Goal: Information Seeking & Learning: Learn about a topic

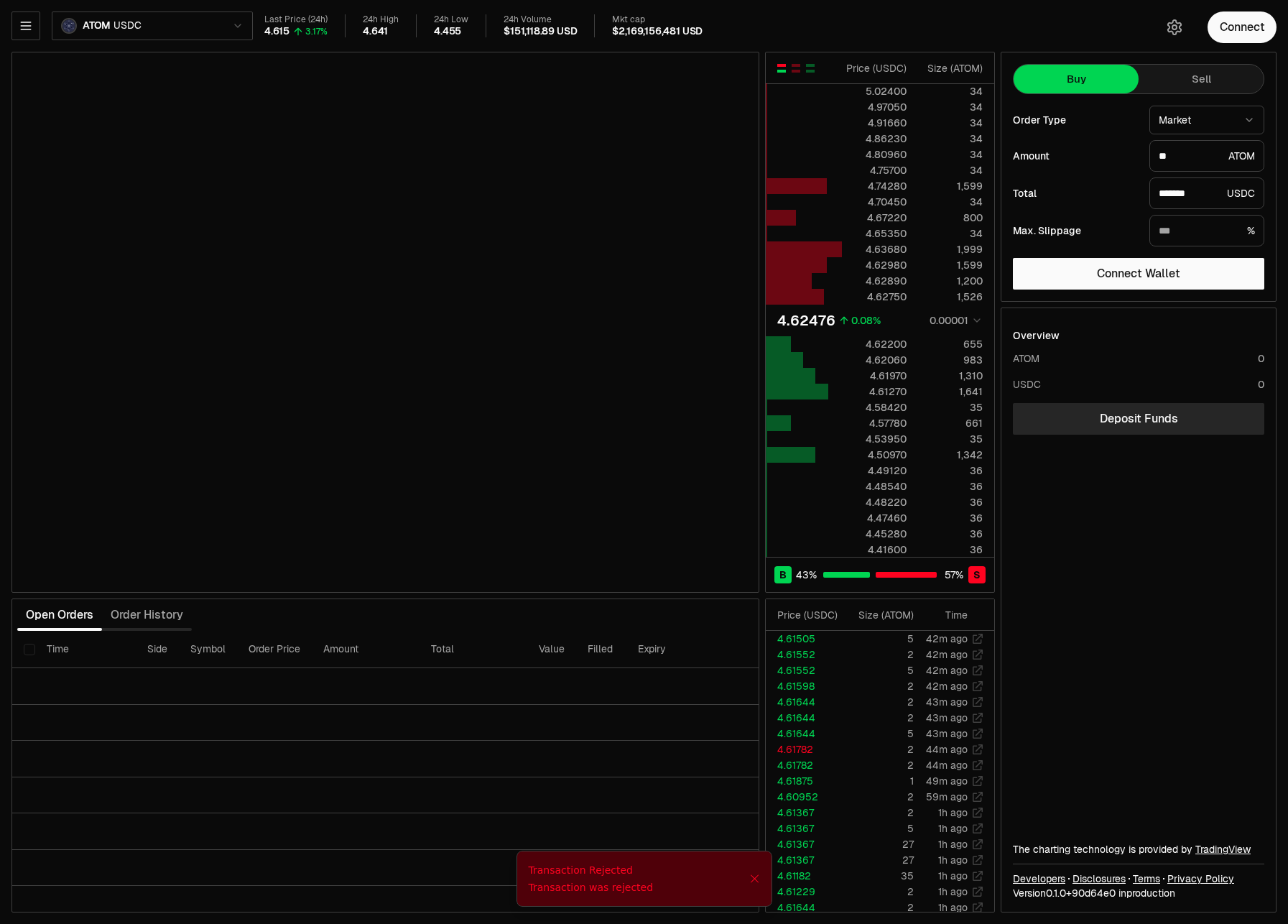
select select "******"
click at [32, 29] on icon "button" at bounding box center [25, 25] width 15 height 15
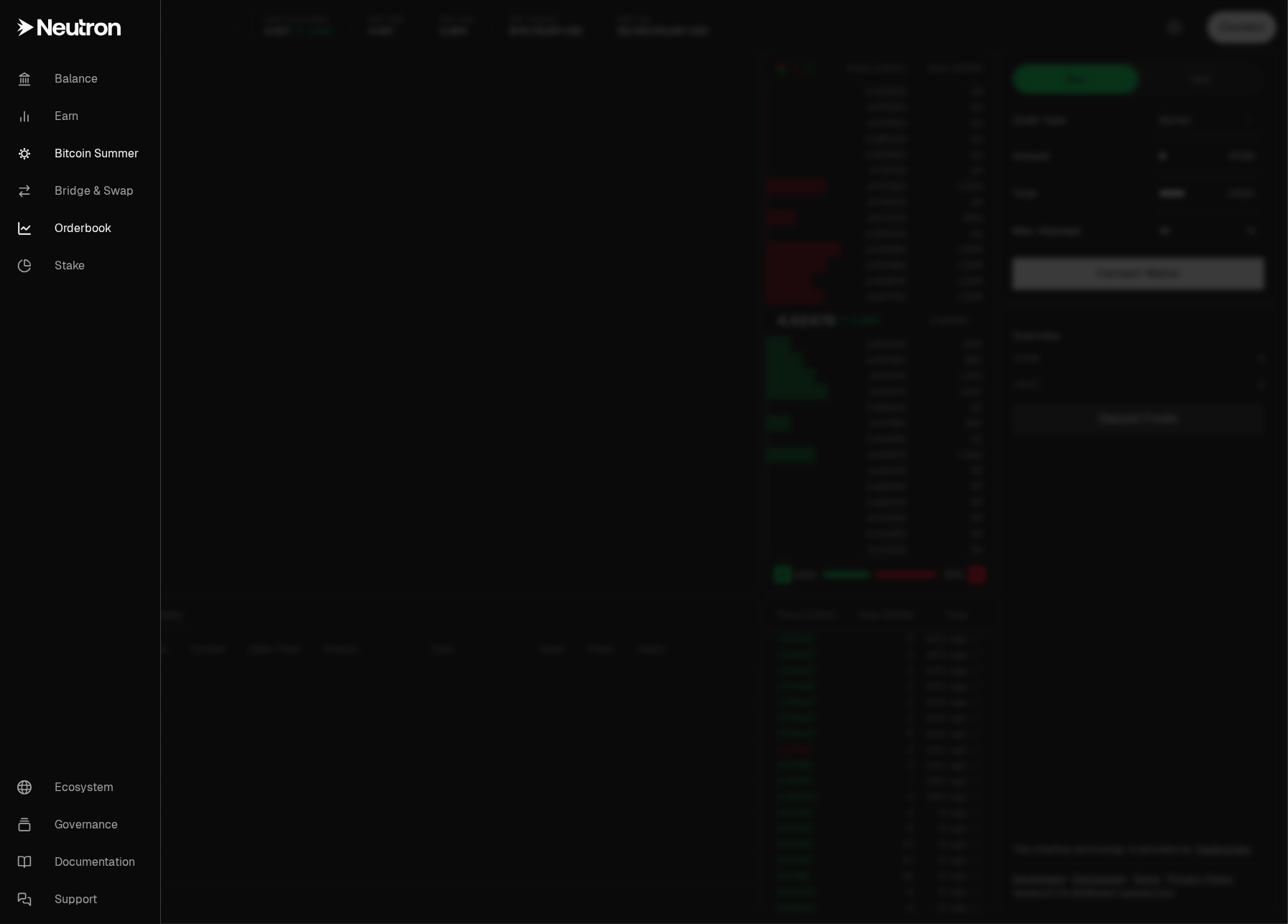
click at [88, 148] on link "Bitcoin Summer" at bounding box center [80, 154] width 149 height 37
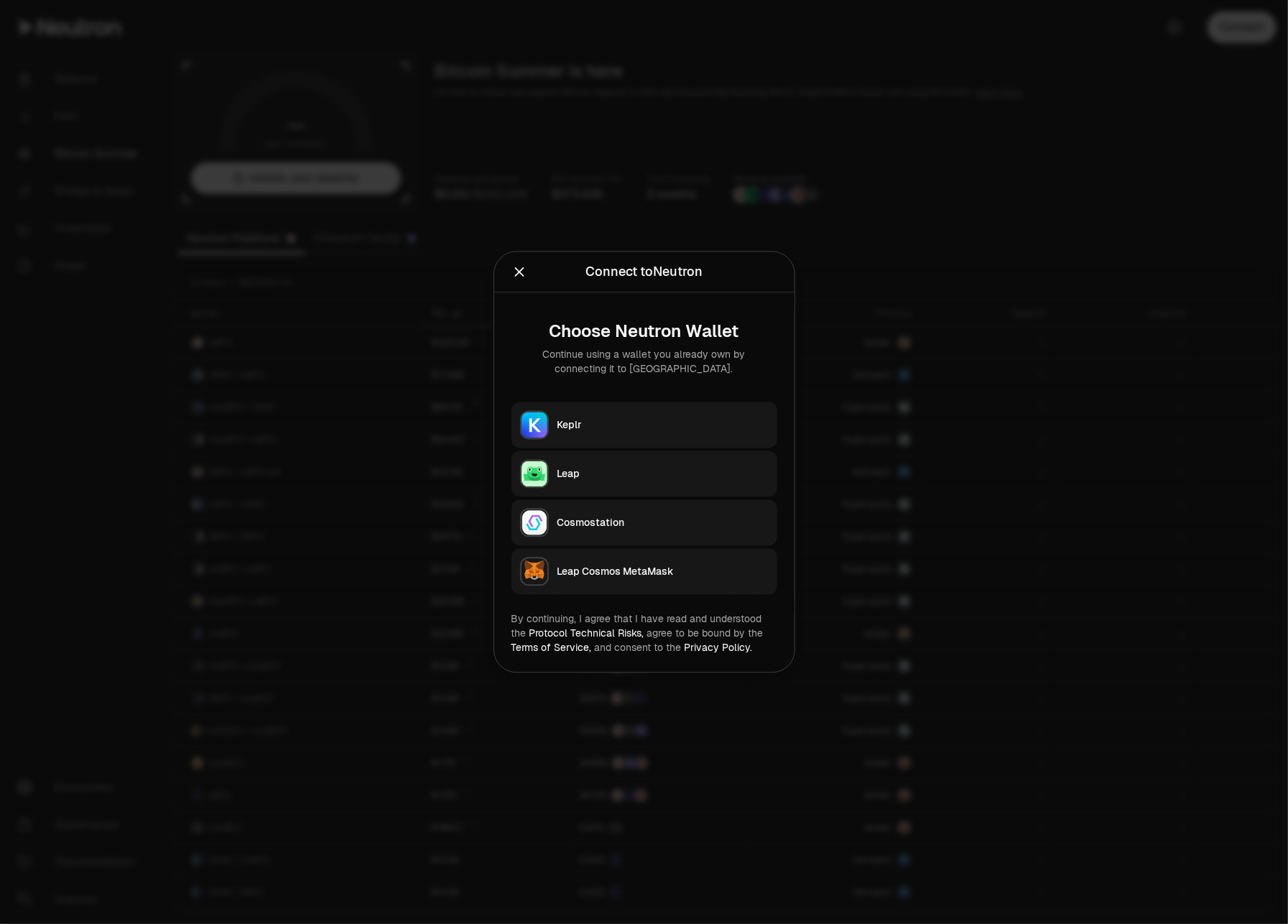
click at [583, 416] on button "Keplr" at bounding box center [644, 424] width 266 height 46
